Goal: Task Accomplishment & Management: Manage account settings

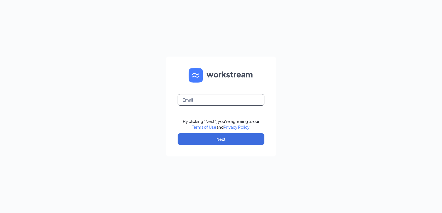
click at [211, 104] on input "text" at bounding box center [221, 100] width 87 height 12
type input "[EMAIL_ADDRESS][DOMAIN_NAME]"
click at [216, 138] on button "Next" at bounding box center [221, 140] width 87 height 12
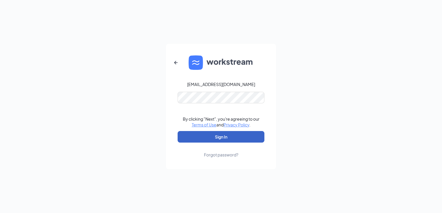
click at [220, 140] on button "Sign In" at bounding box center [221, 137] width 87 height 12
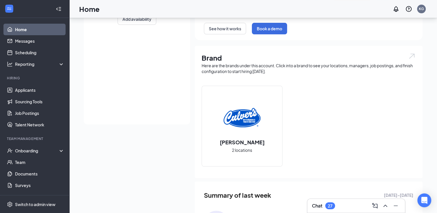
scroll to position [108, 0]
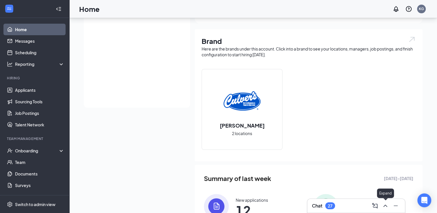
click at [389, 204] on icon "ChevronUp" at bounding box center [385, 206] width 7 height 7
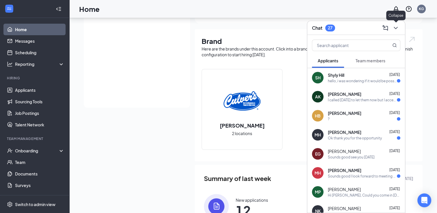
click at [394, 27] on icon "ChevronDown" at bounding box center [396, 28] width 7 height 7
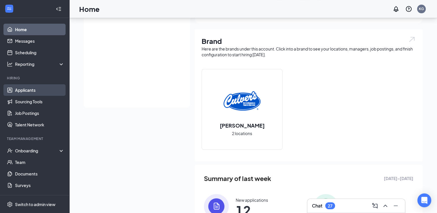
click at [29, 85] on link "Applicants" at bounding box center [39, 90] width 49 height 12
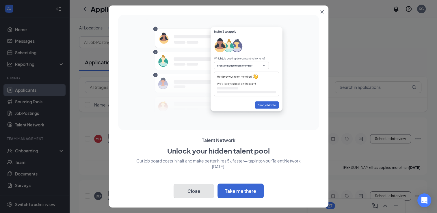
click at [195, 195] on button "Close" at bounding box center [194, 191] width 40 height 14
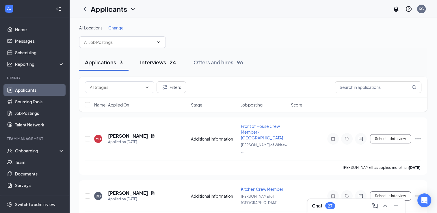
click at [161, 61] on div "Interviews · 24" at bounding box center [158, 62] width 36 height 7
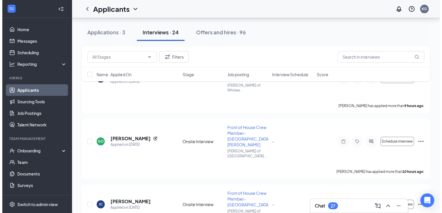
scroll to position [60, 0]
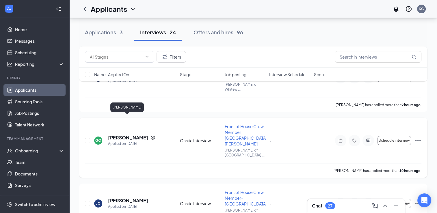
click at [133, 135] on h5 "[PERSON_NAME]" at bounding box center [128, 138] width 40 height 6
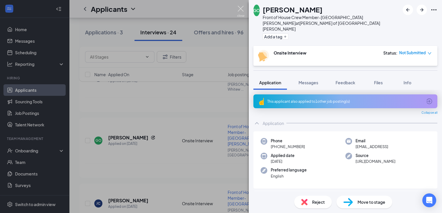
click at [239, 7] on img at bounding box center [240, 11] width 7 height 11
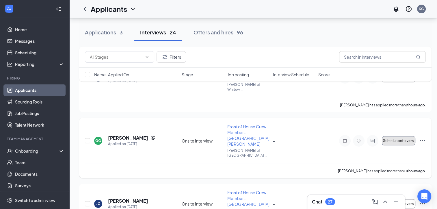
click at [396, 136] on button "Schedule interview" at bounding box center [399, 140] width 34 height 9
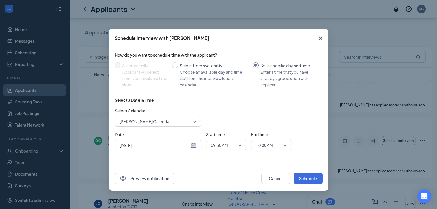
click at [194, 122] on span "[PERSON_NAME] Calendar" at bounding box center [158, 121] width 77 height 9
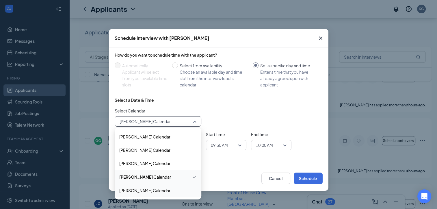
click at [158, 190] on span "[PERSON_NAME] Calendar" at bounding box center [144, 190] width 51 height 6
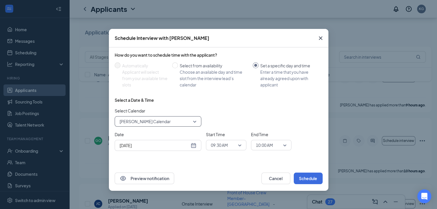
click at [195, 147] on div "[DATE]" at bounding box center [158, 145] width 77 height 6
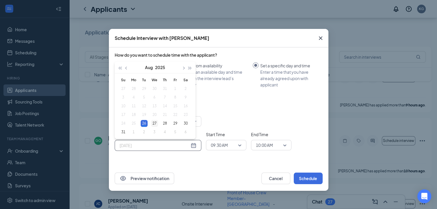
type input "[DATE]"
click at [154, 122] on div "27" at bounding box center [154, 123] width 7 height 7
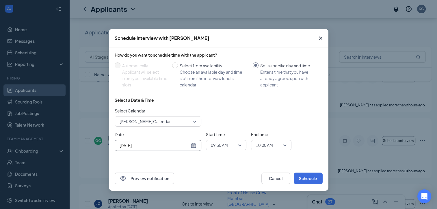
click at [240, 145] on span "09:30 AM" at bounding box center [226, 145] width 31 height 9
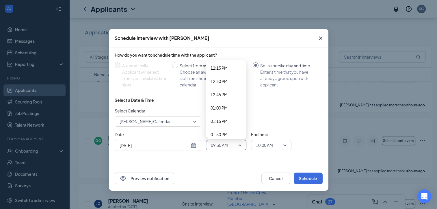
scroll to position [665, 0]
click at [224, 121] on span "01:30 PM" at bounding box center [219, 123] width 17 height 6
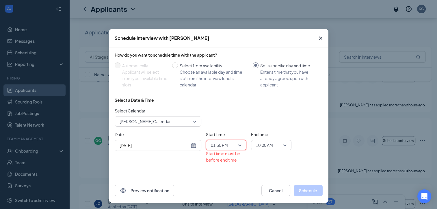
click at [282, 147] on span "10:00 AM" at bounding box center [271, 145] width 31 height 9
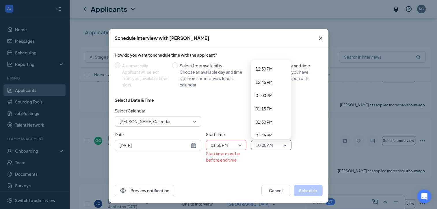
scroll to position [674, 0]
click at [275, 130] on span "01:45 PM" at bounding box center [271, 127] width 31 height 6
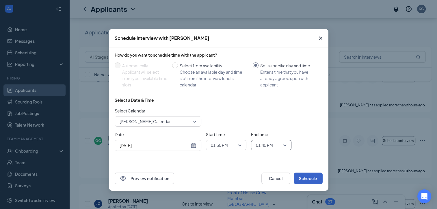
click at [305, 179] on button "Schedule" at bounding box center [308, 179] width 29 height 12
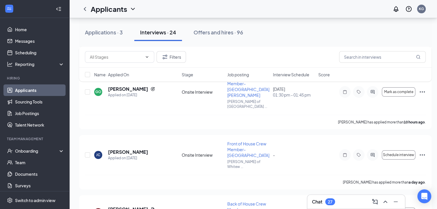
scroll to position [50, 0]
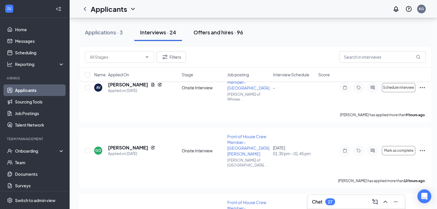
click at [232, 32] on div "Offers and hires · 96" at bounding box center [219, 32] width 50 height 7
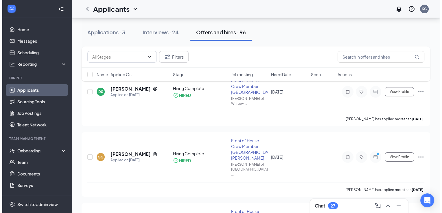
scroll to position [46, 0]
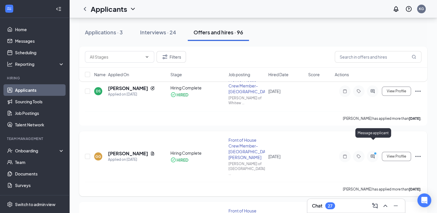
click at [372, 155] on icon "ActiveChat" at bounding box center [373, 157] width 4 height 4
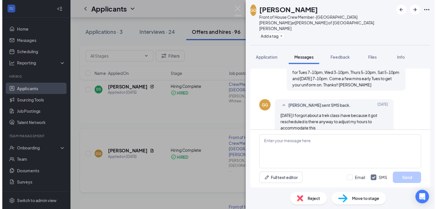
scroll to position [215, 0]
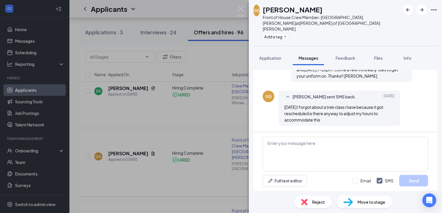
click at [189, 124] on div "GG [PERSON_NAME] Front of House Crew Member-[GEOGRAPHIC_DATA][PERSON_NAME] at […" at bounding box center [221, 106] width 442 height 213
click at [239, 8] on img at bounding box center [240, 11] width 7 height 11
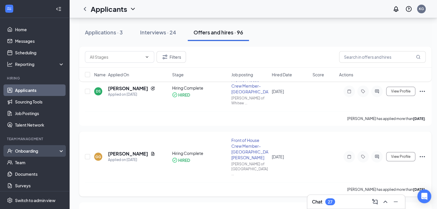
click at [29, 152] on div "Onboarding" at bounding box center [37, 151] width 45 height 6
click at [30, 164] on link "Overview" at bounding box center [39, 163] width 49 height 12
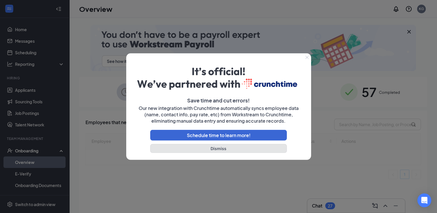
click at [219, 150] on button "Dismiss" at bounding box center [218, 148] width 137 height 9
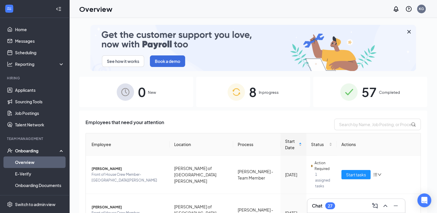
click at [383, 93] on span "Completed" at bounding box center [389, 93] width 21 height 6
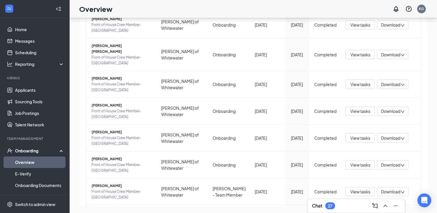
scroll to position [184, 0]
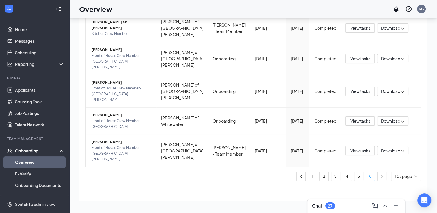
scroll to position [118, 0]
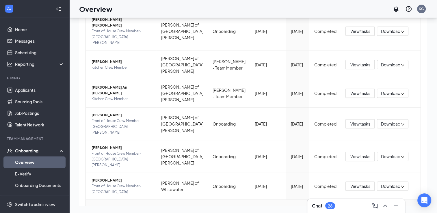
click at [383, 212] on div "Download" at bounding box center [393, 216] width 32 height 9
click at [369, 170] on div "Download summary" at bounding box center [367, 170] width 62 height 7
